Goal: Communication & Community: Share content

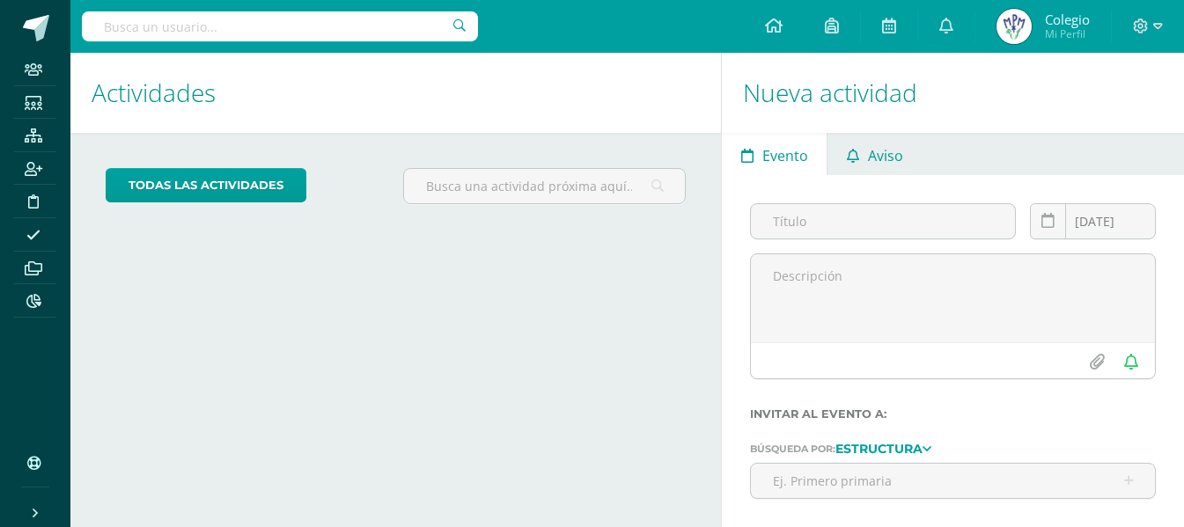
click at [865, 151] on link "Aviso" at bounding box center [875, 154] width 94 height 42
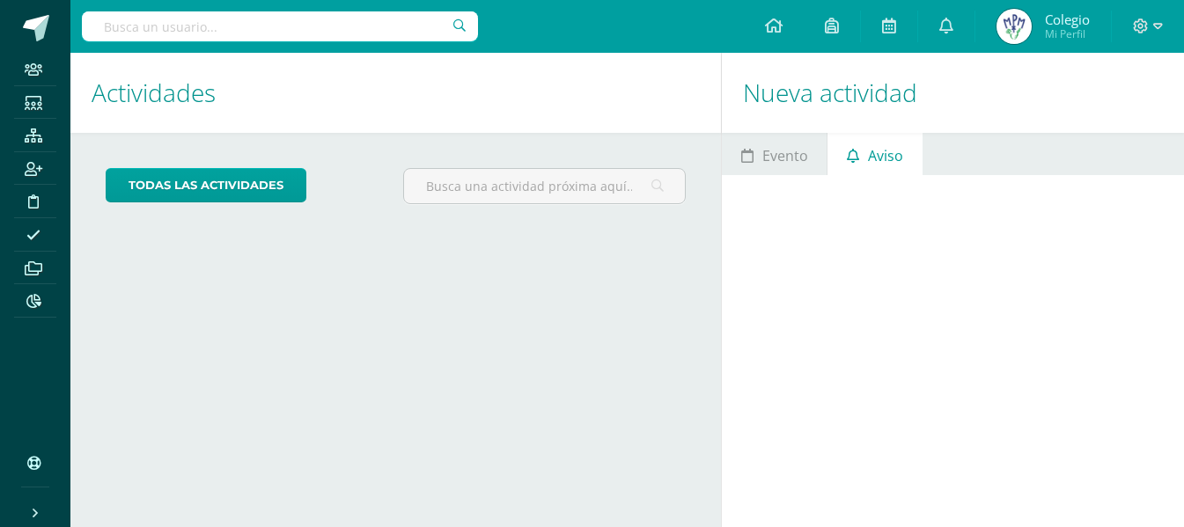
scroll to position [84, 0]
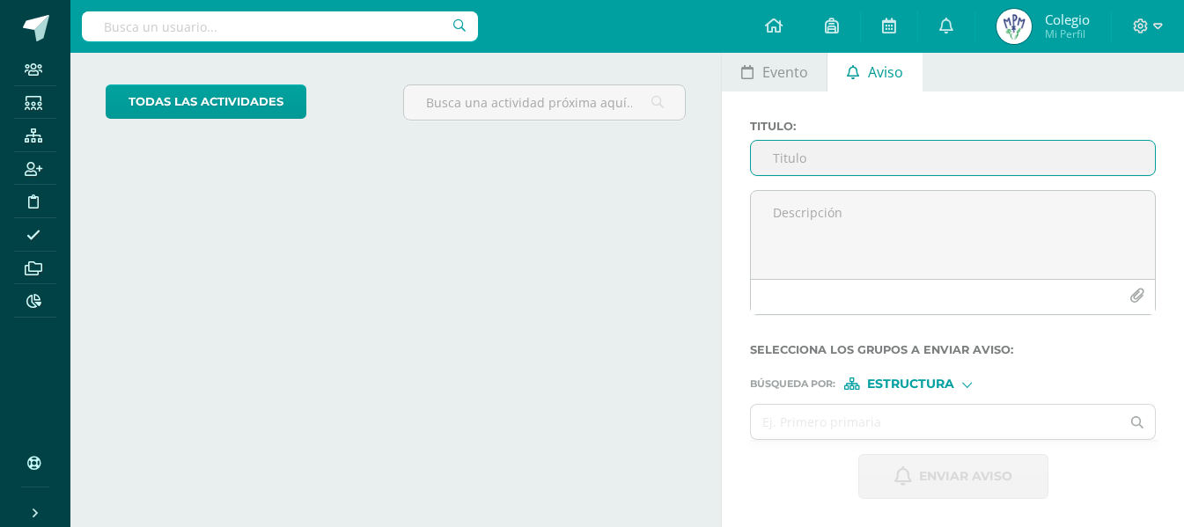
paste input "Segunda parte de la conferencia este [DATE][PERSON_NAME]: más herramientas, más…"
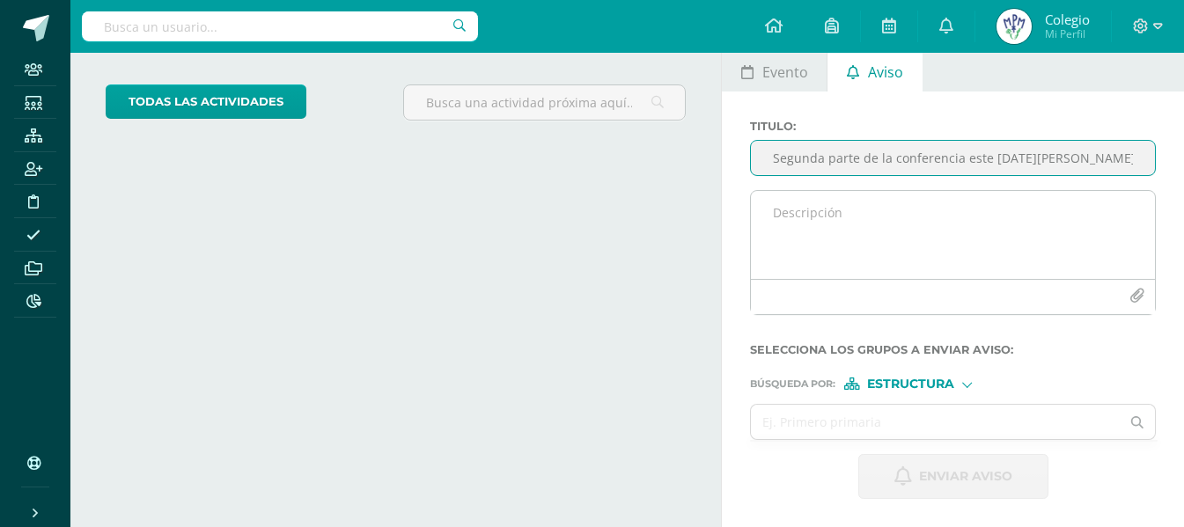
scroll to position [0, 127]
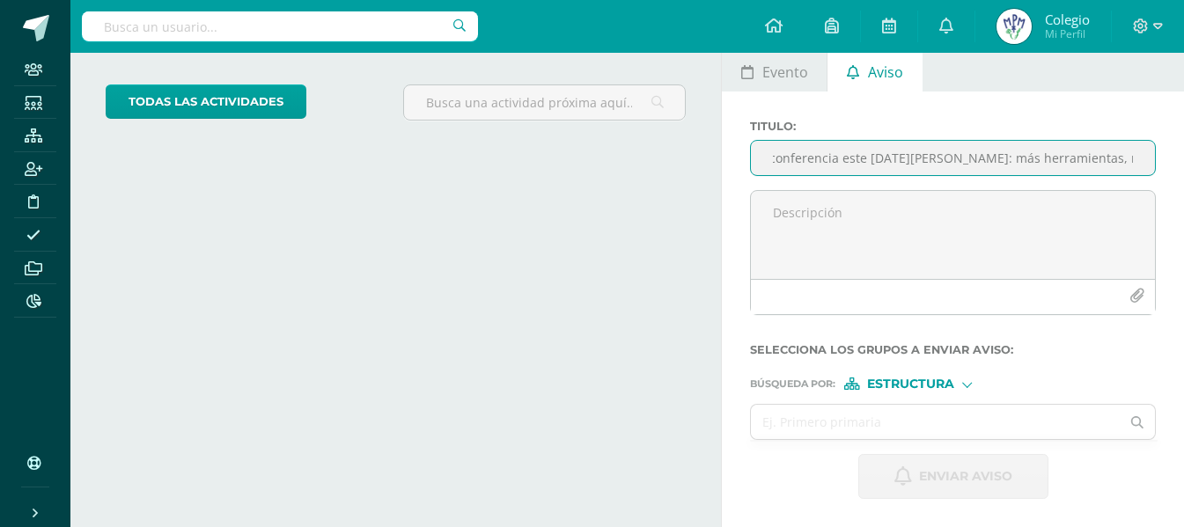
click at [924, 159] on input "Segunda parte de la conferencia este [DATE][PERSON_NAME]: más herramientas, más…" at bounding box center [953, 158] width 404 height 34
type input "Segunda parte de la conferencia este [DATE][PERSON_NAME]: más herramientas, más…"
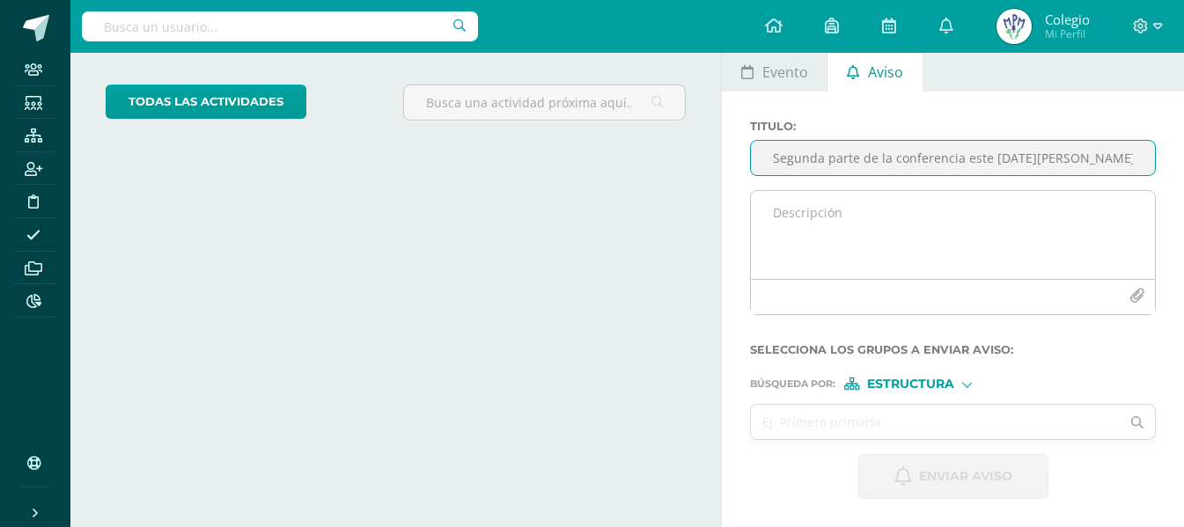
click at [831, 222] on textarea at bounding box center [953, 235] width 404 height 88
paste textarea "Estimados padres de familia: Después de nuestra primera conferencia, sabemos qu…"
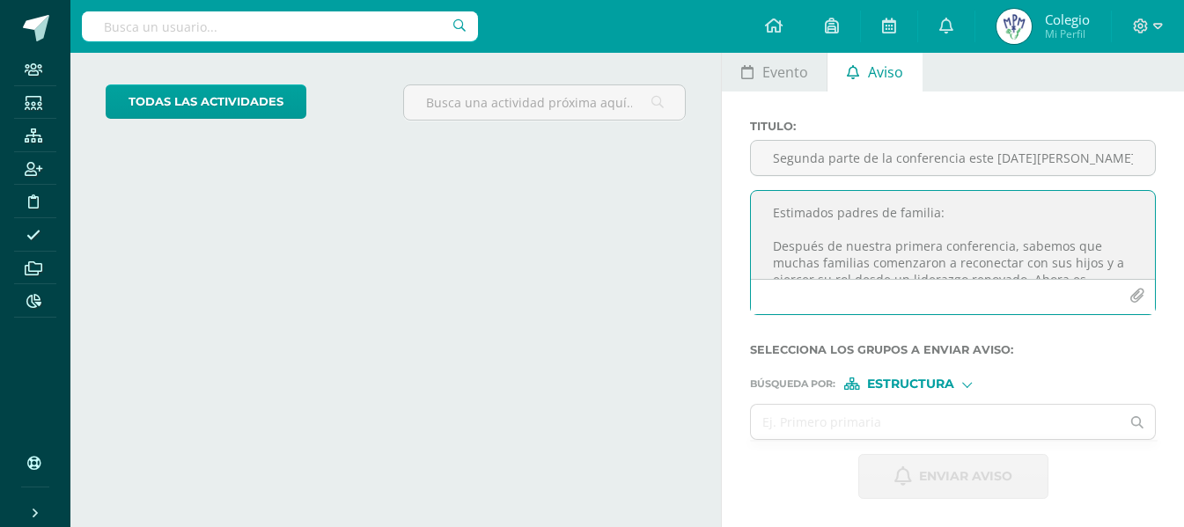
scroll to position [260, 0]
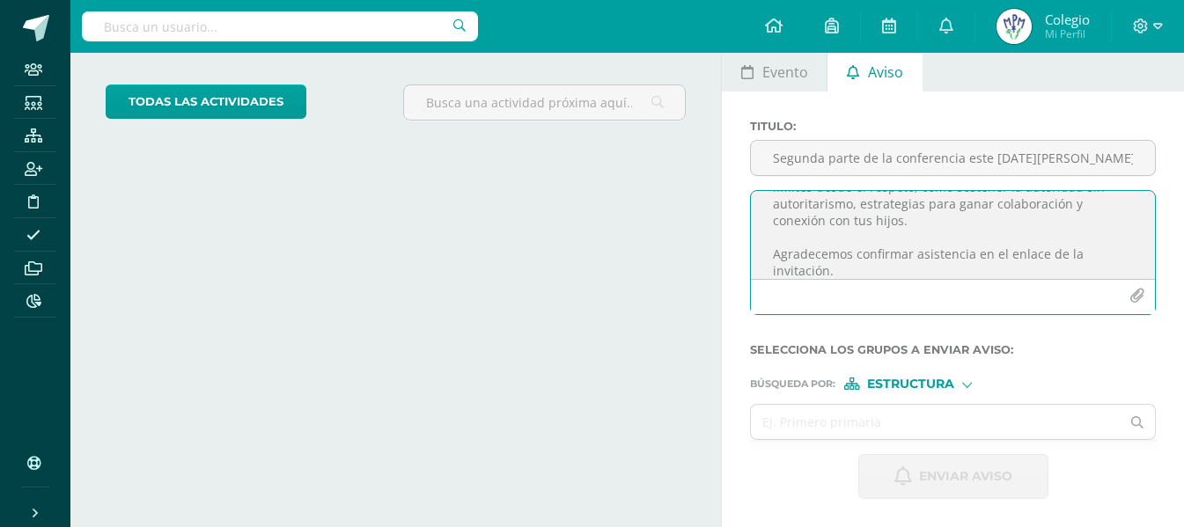
type textarea "Estimados padres de familia: Después de nuestra primera conferencia, sabemos qu…"
click at [1130, 300] on button "button" at bounding box center [1137, 296] width 34 height 34
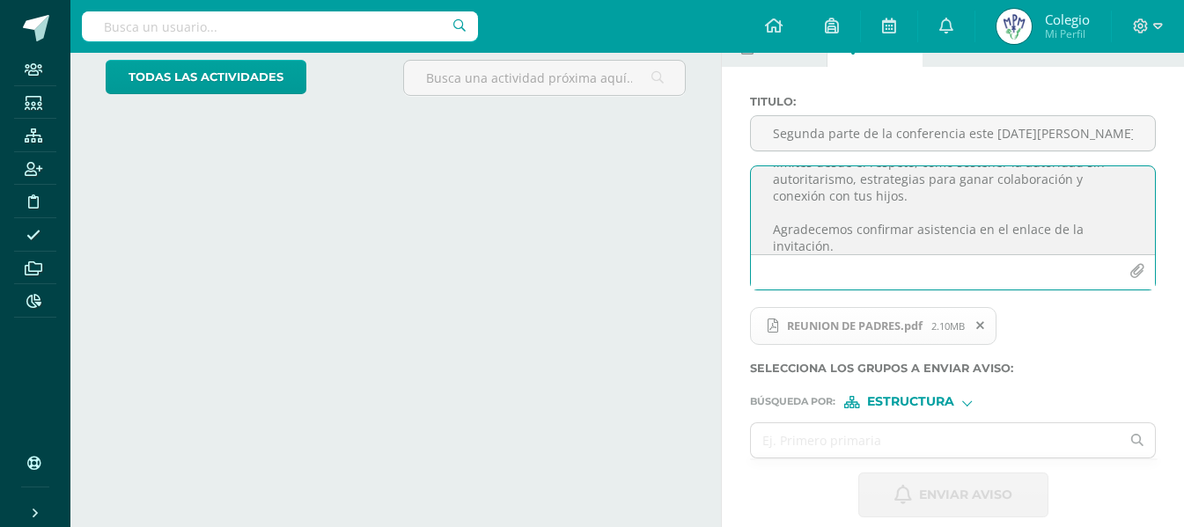
scroll to position [127, 0]
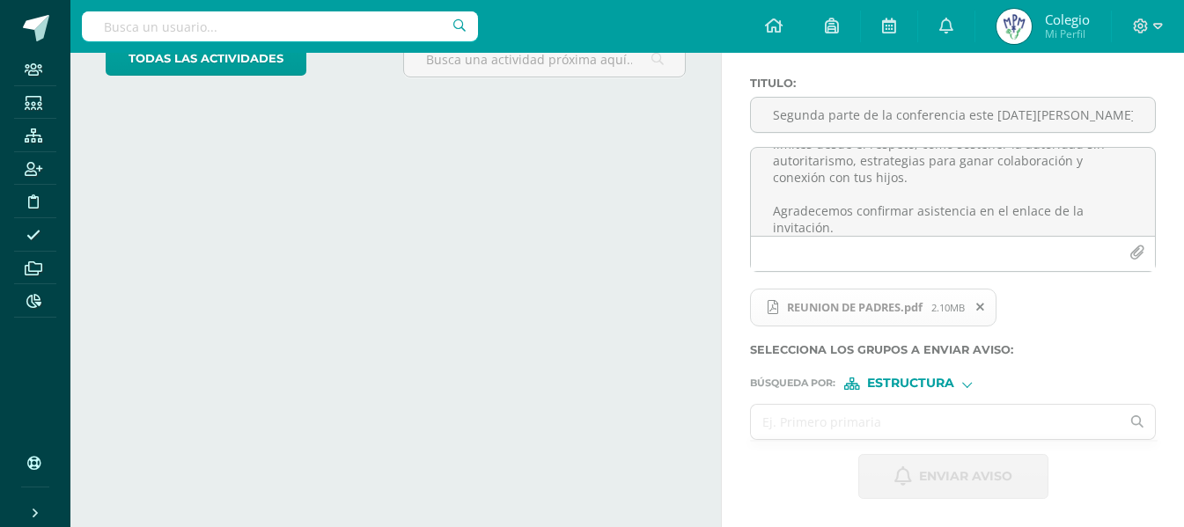
click at [828, 410] on input "text" at bounding box center [935, 422] width 369 height 34
type input "todos"
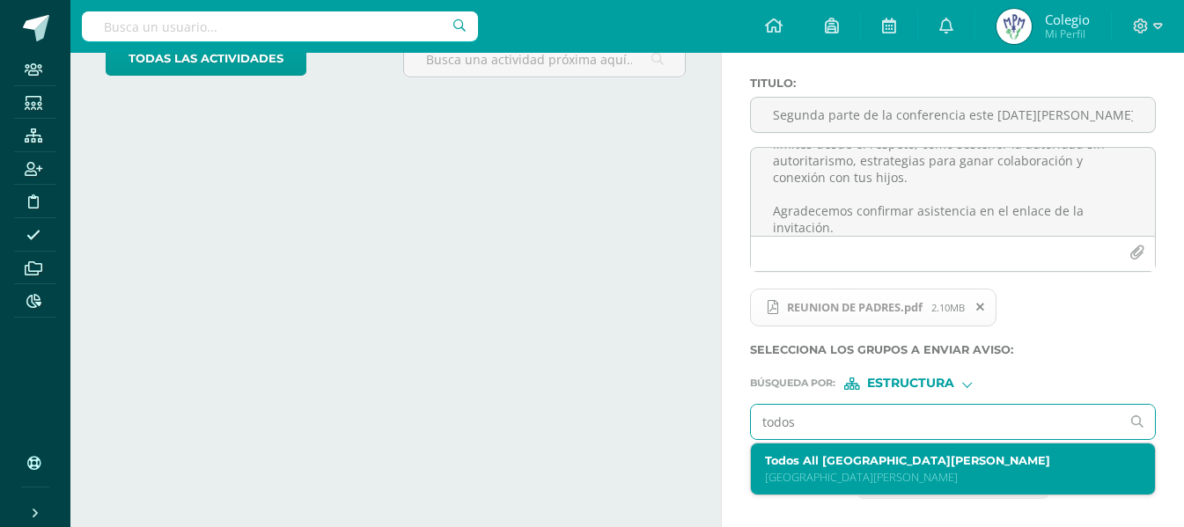
click at [828, 458] on label "Todos All [GEOGRAPHIC_DATA][PERSON_NAME]" at bounding box center [945, 460] width 360 height 13
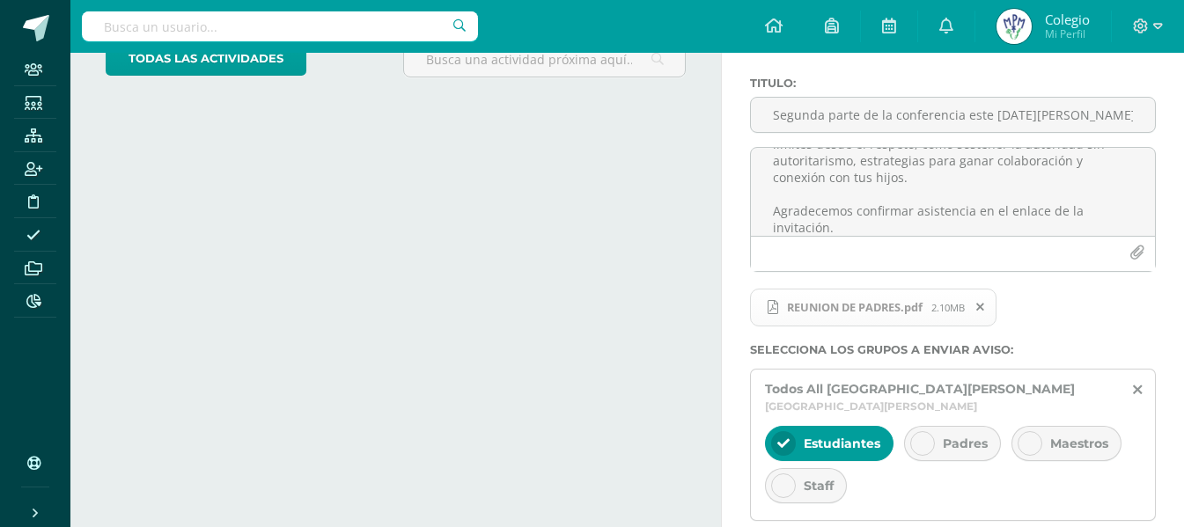
click at [937, 431] on div "Padres" at bounding box center [952, 443] width 97 height 35
click at [822, 439] on span "Estudiantes" at bounding box center [842, 444] width 77 height 16
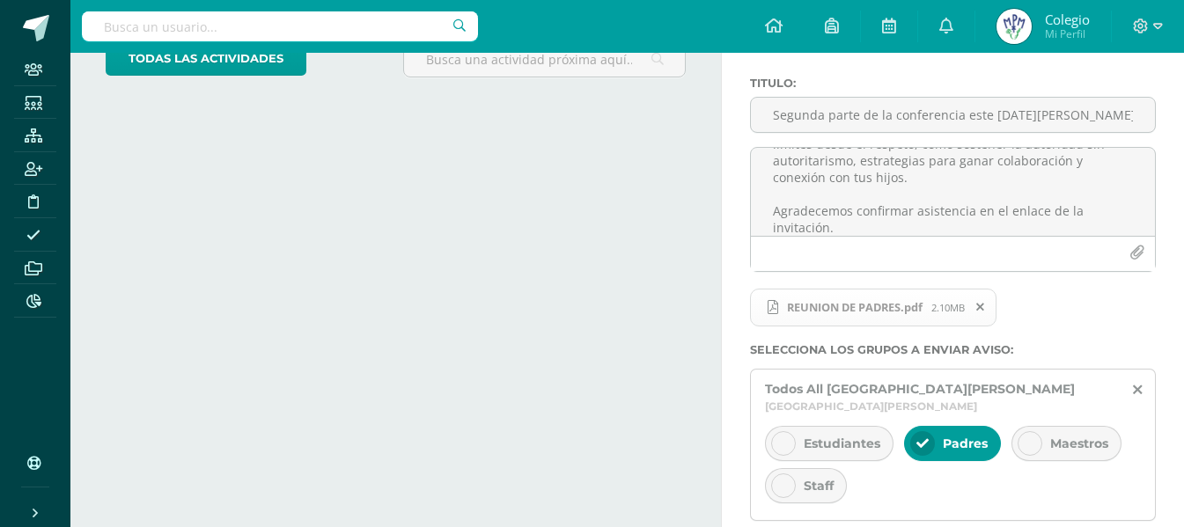
scroll to position [284, 0]
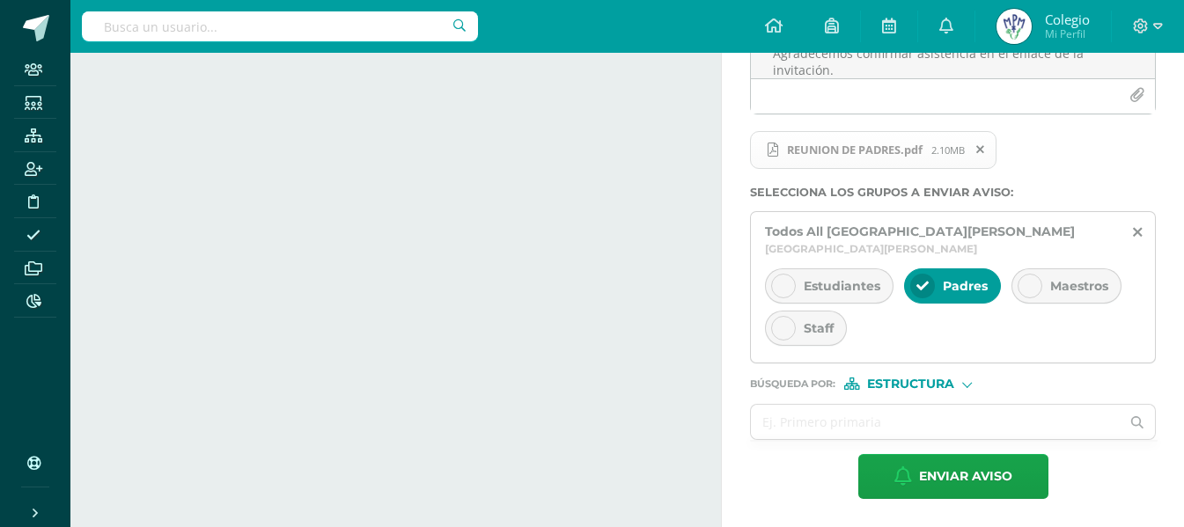
click at [880, 379] on span "Estructura" at bounding box center [910, 384] width 87 height 10
click at [875, 423] on icon at bounding box center [867, 429] width 24 height 12
click at [816, 423] on input "text" at bounding box center [935, 422] width 369 height 34
type input "[PERSON_NAME]"
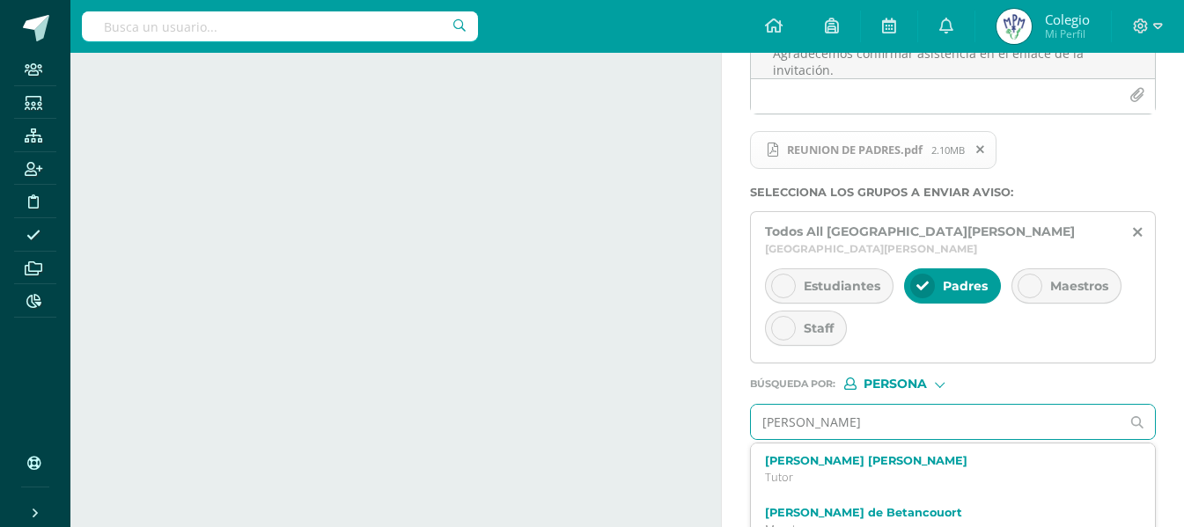
scroll to position [358, 0]
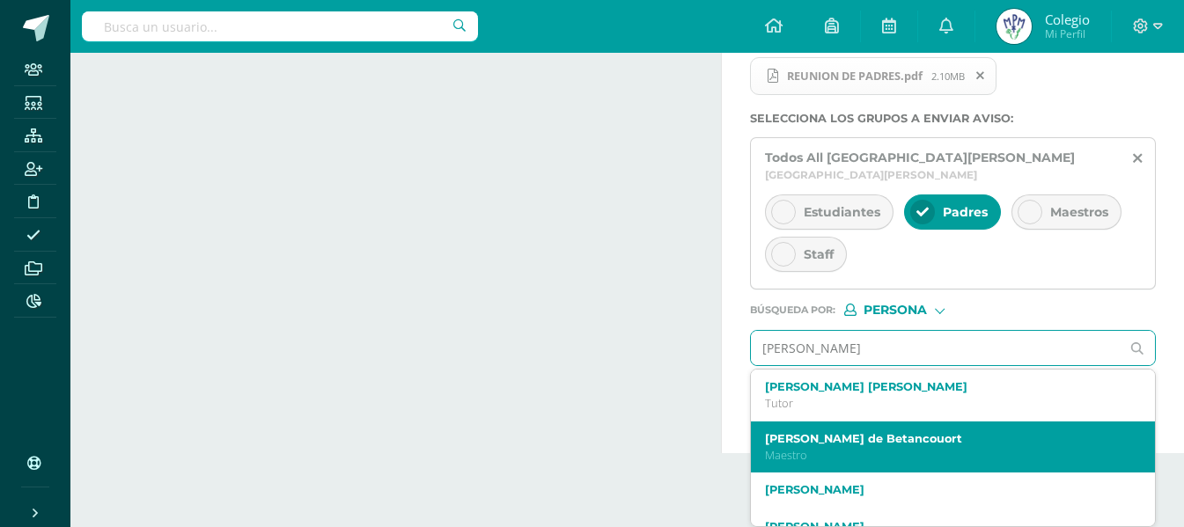
click at [816, 438] on label "[PERSON_NAME] de Betancouort" at bounding box center [945, 438] width 360 height 13
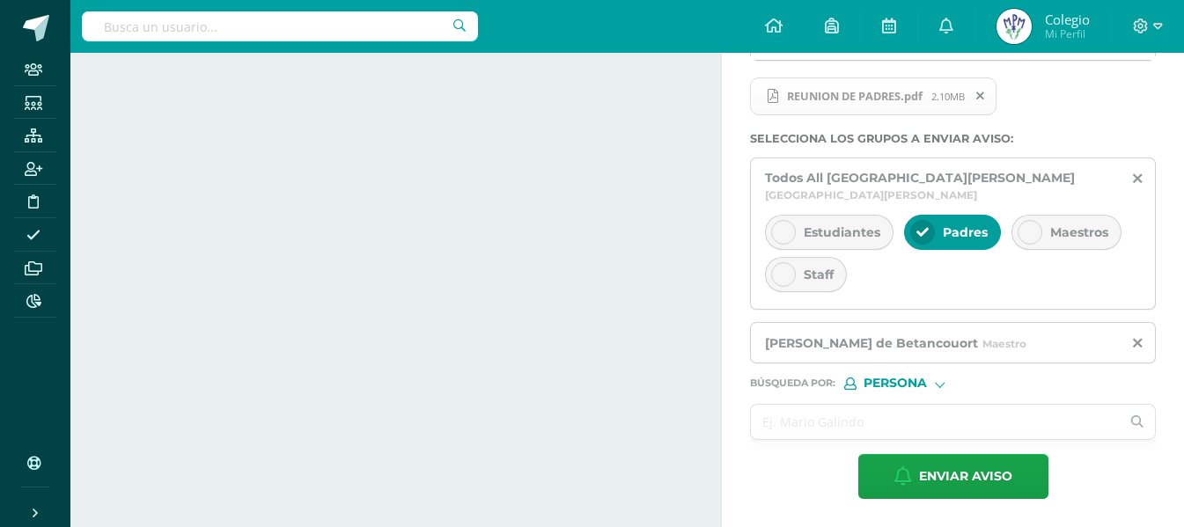
scroll to position [338, 0]
click at [816, 423] on input "text" at bounding box center [935, 422] width 369 height 34
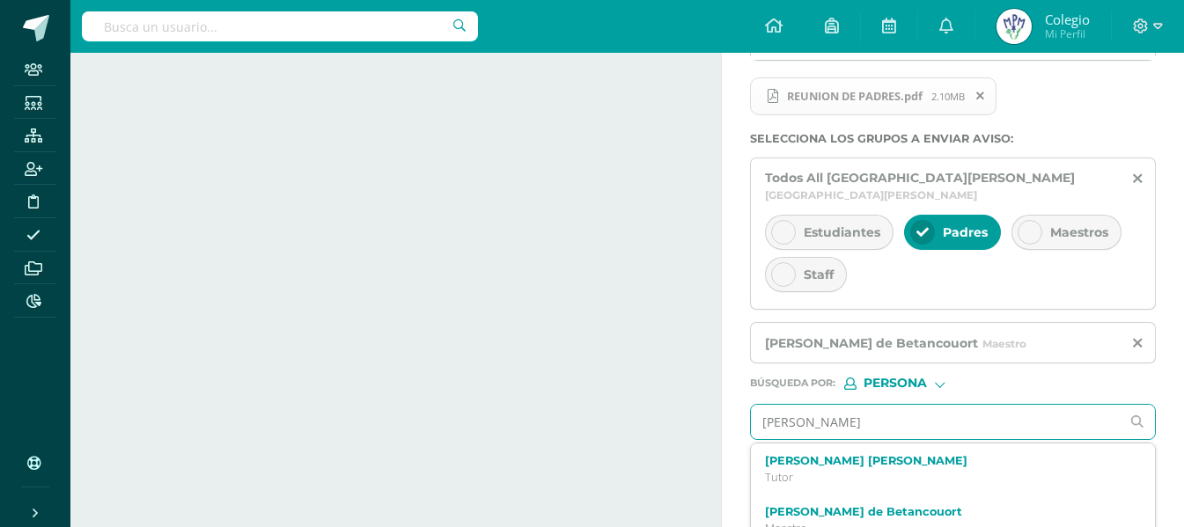
type input "[PERSON_NAME]"
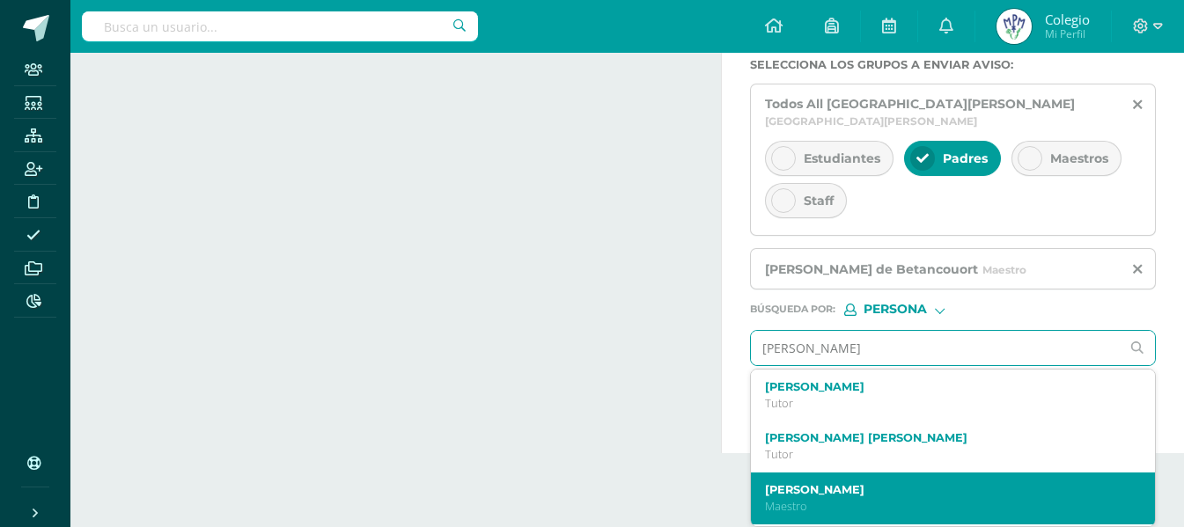
click at [852, 508] on p "Maestro" at bounding box center [945, 506] width 360 height 15
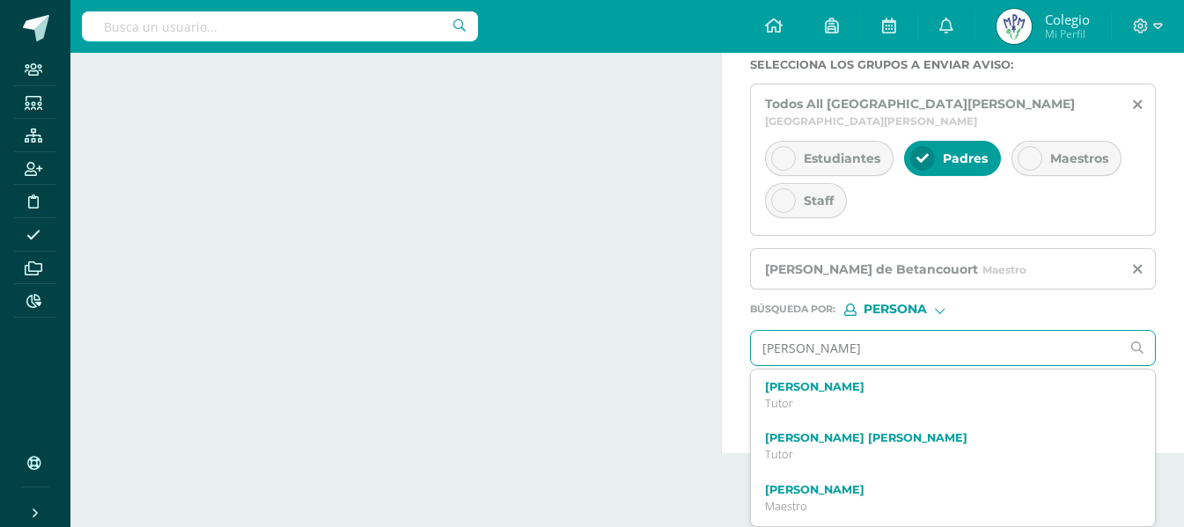
scroll to position [391, 0]
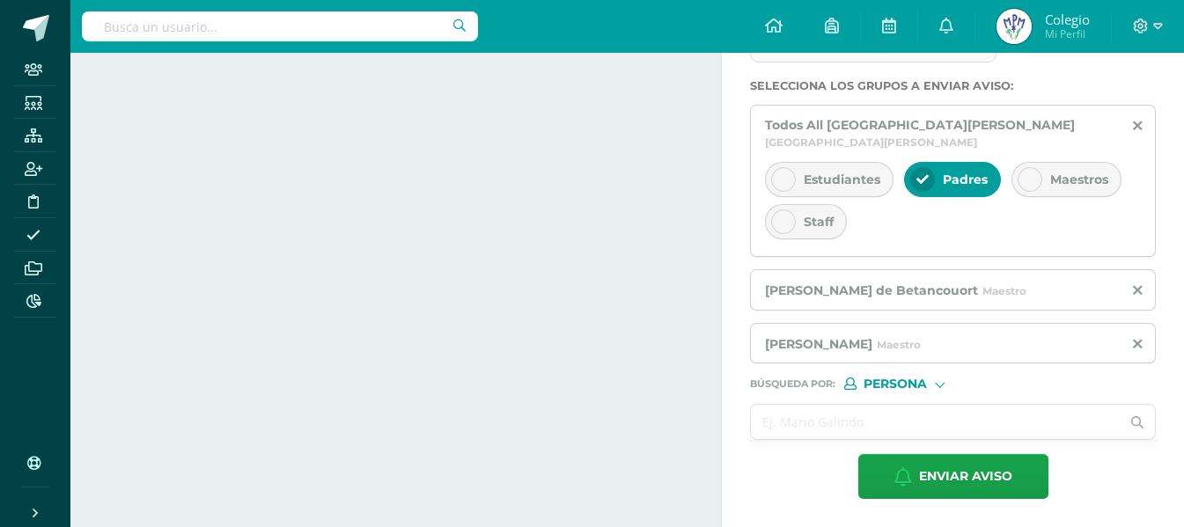
click at [825, 436] on input "text" at bounding box center [935, 422] width 369 height 34
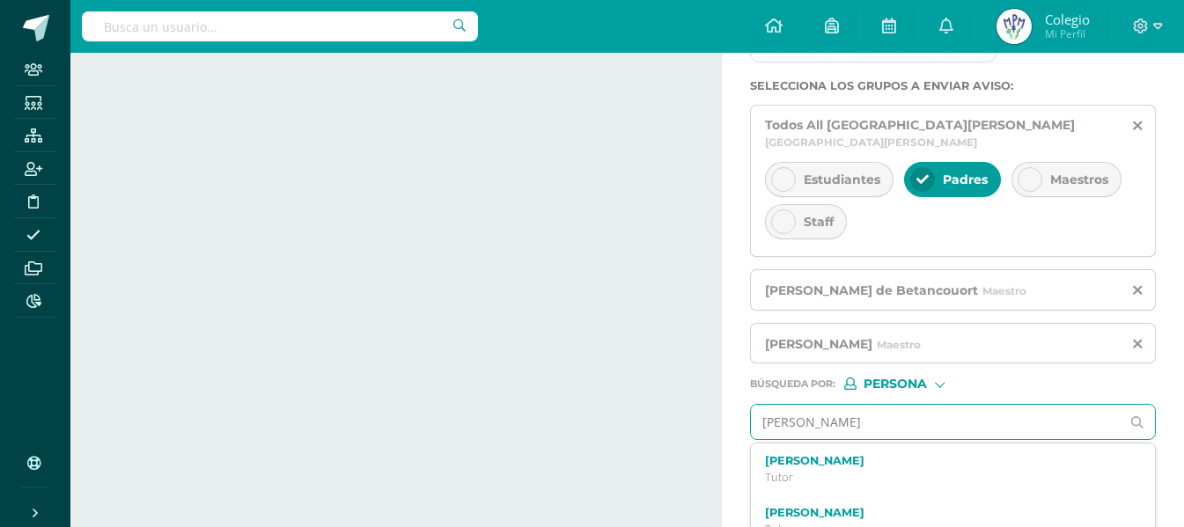
type input "[PERSON_NAME]"
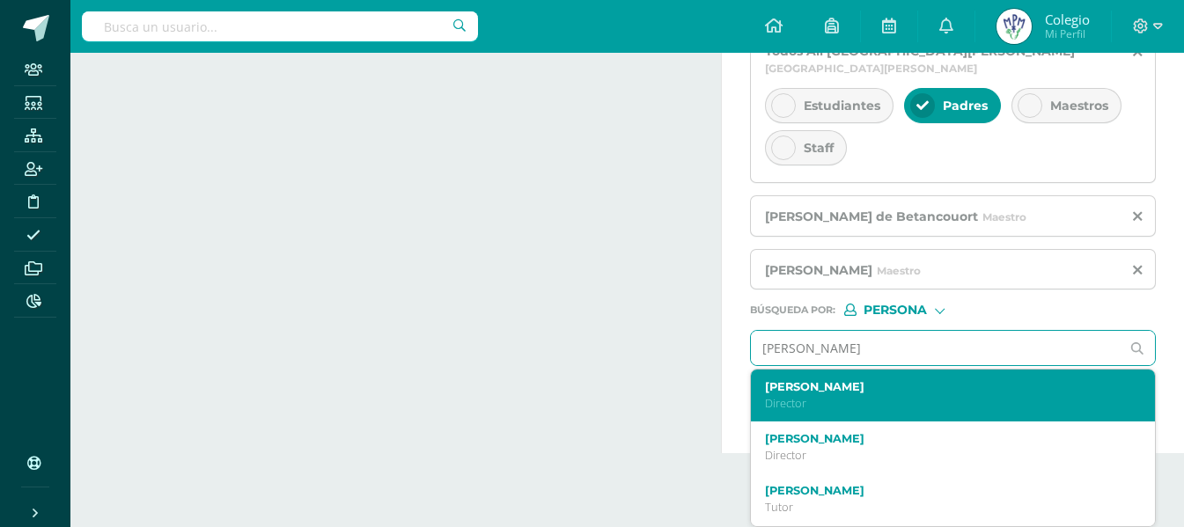
click at [856, 401] on p "Director" at bounding box center [945, 403] width 360 height 15
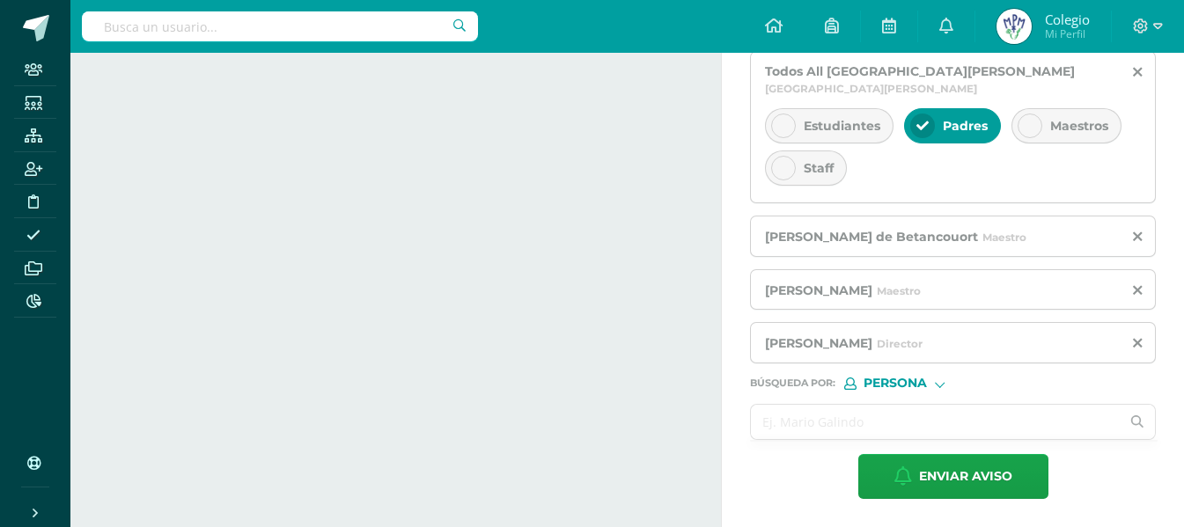
click at [840, 409] on input "text" at bounding box center [935, 422] width 369 height 34
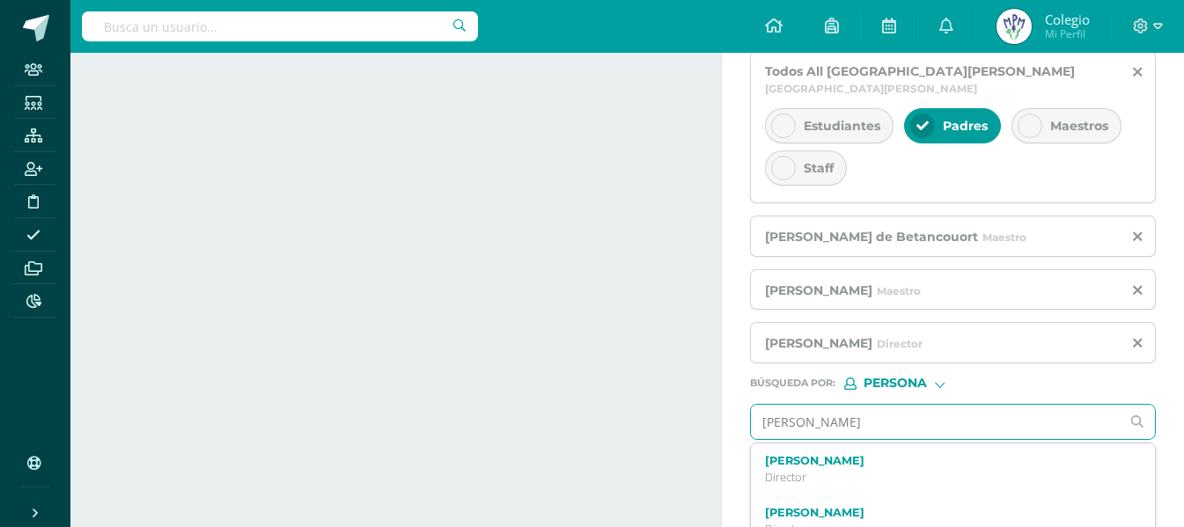
type input "[PERSON_NAME]"
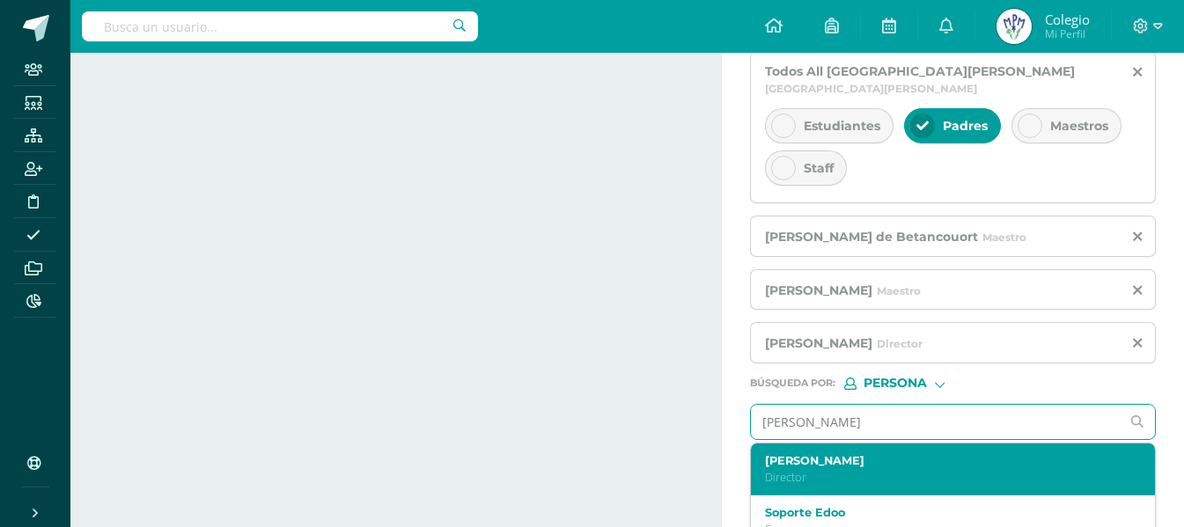
click at [813, 471] on p "Director" at bounding box center [945, 477] width 360 height 15
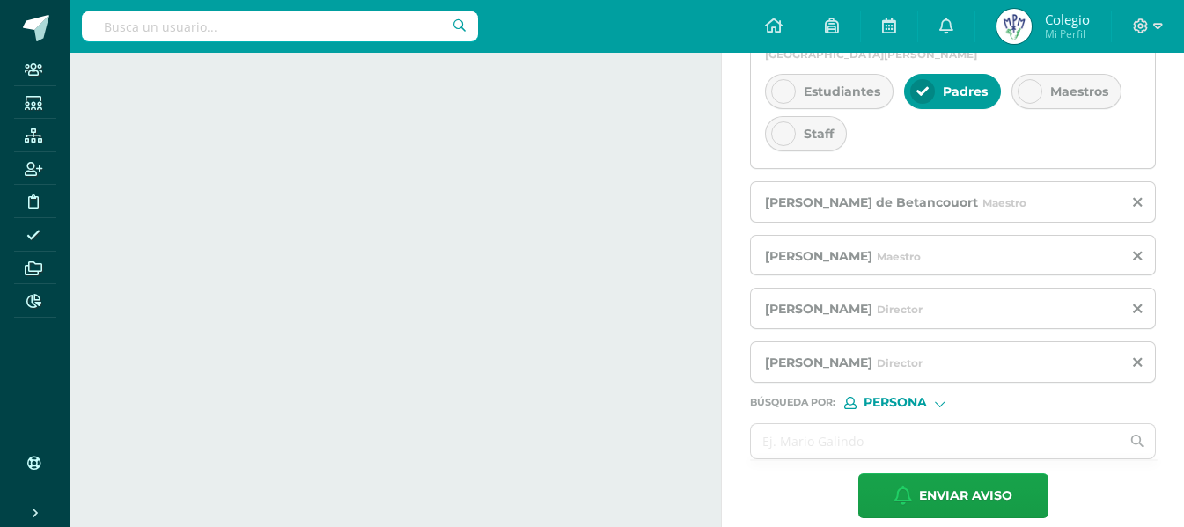
scroll to position [498, 0]
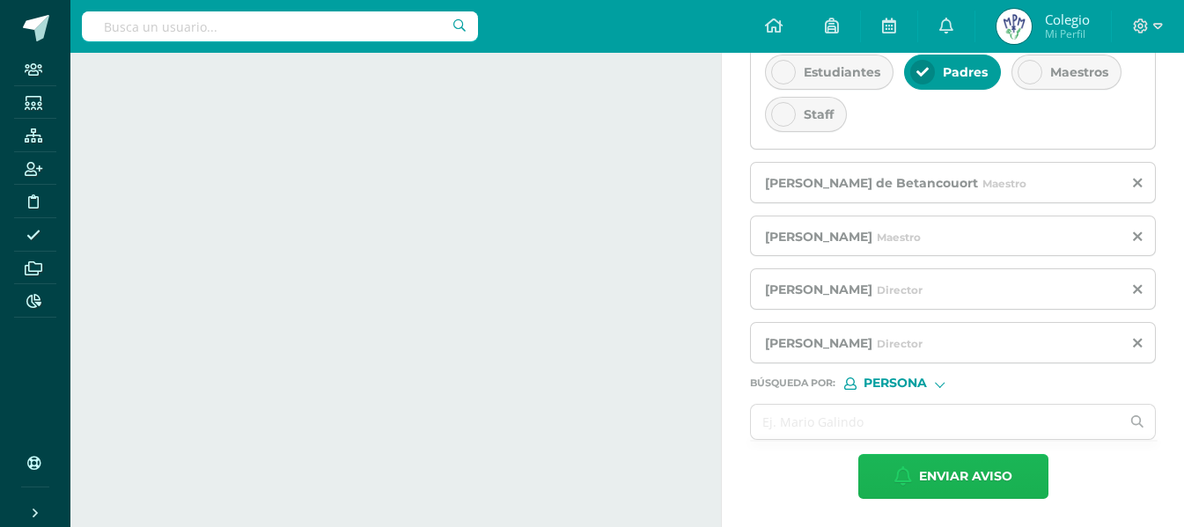
click at [931, 473] on span "Enviar aviso" at bounding box center [965, 476] width 93 height 43
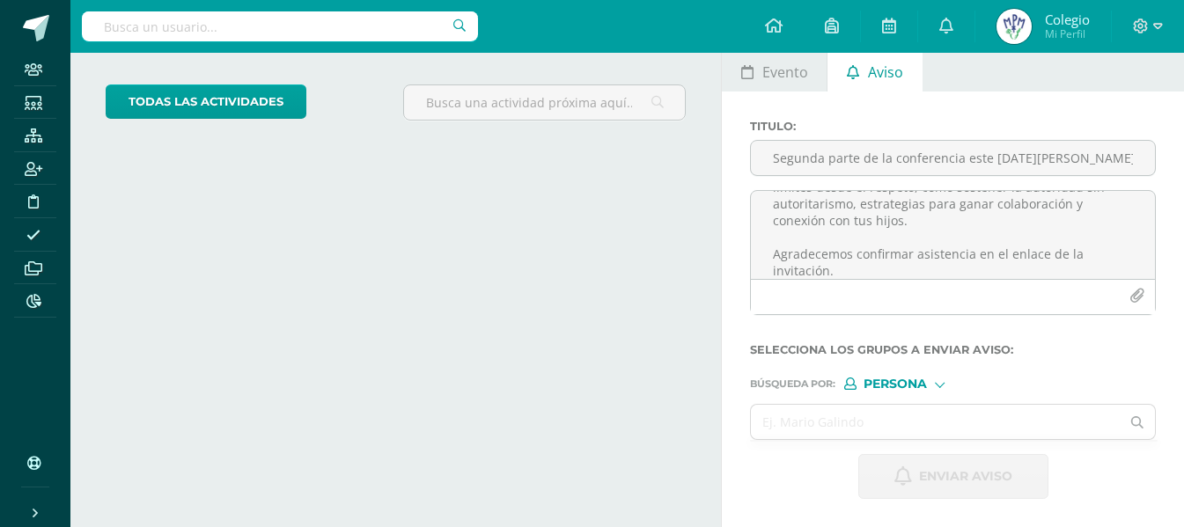
scroll to position [0, 0]
